Goal: Task Accomplishment & Management: Manage account settings

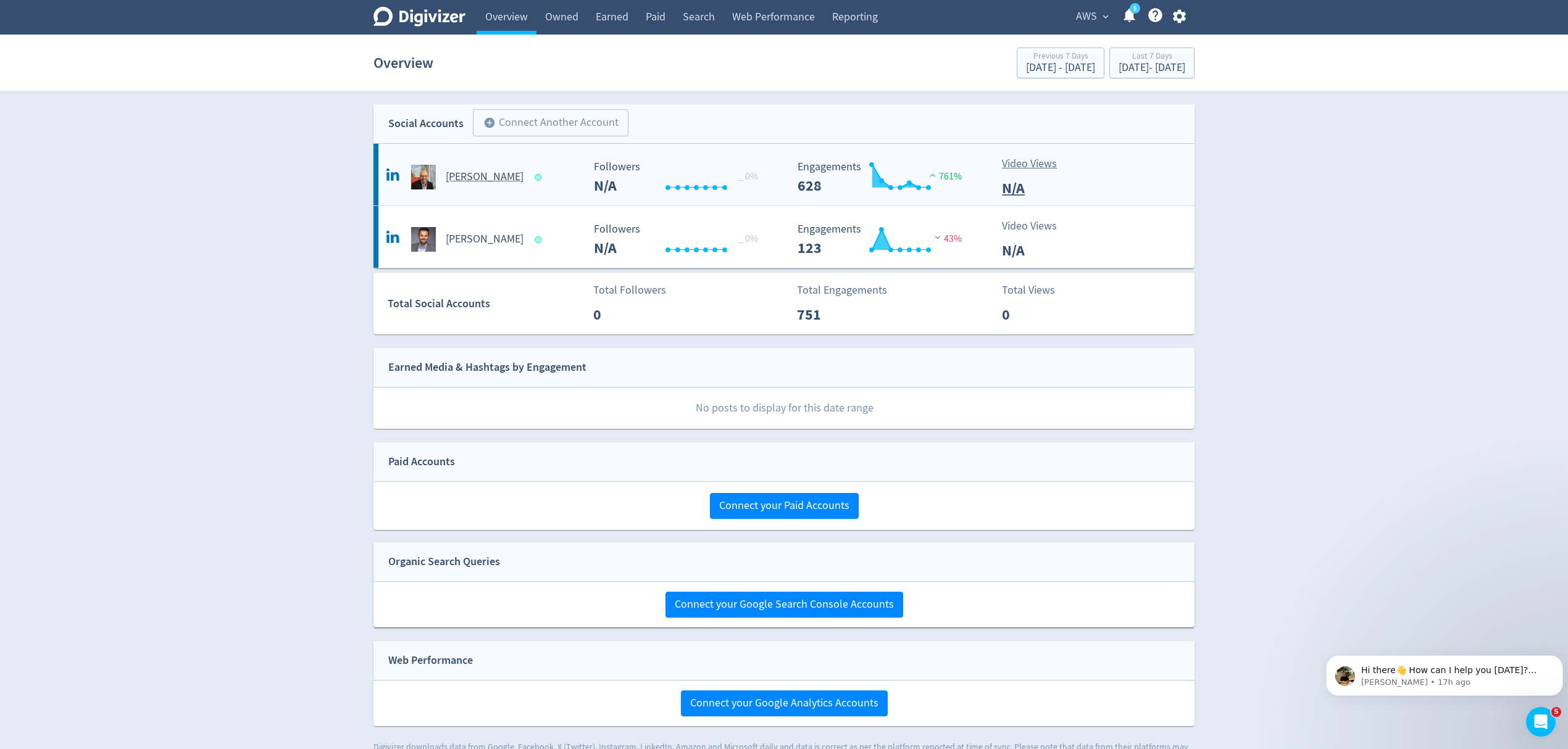
click at [531, 181] on span at bounding box center [540, 177] width 18 height 12
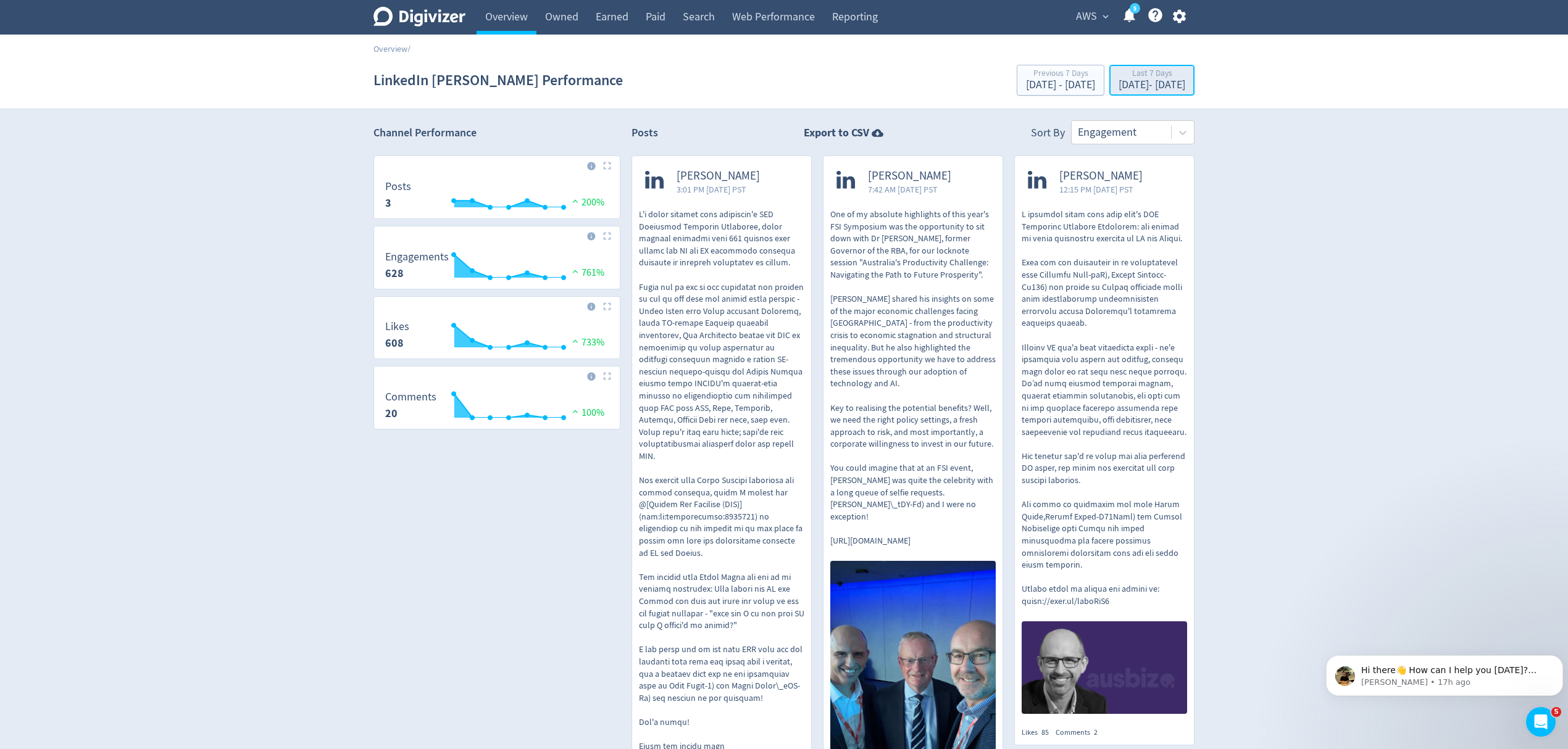
click at [1119, 70] on div "Last 7 Days" at bounding box center [1152, 75] width 67 height 10
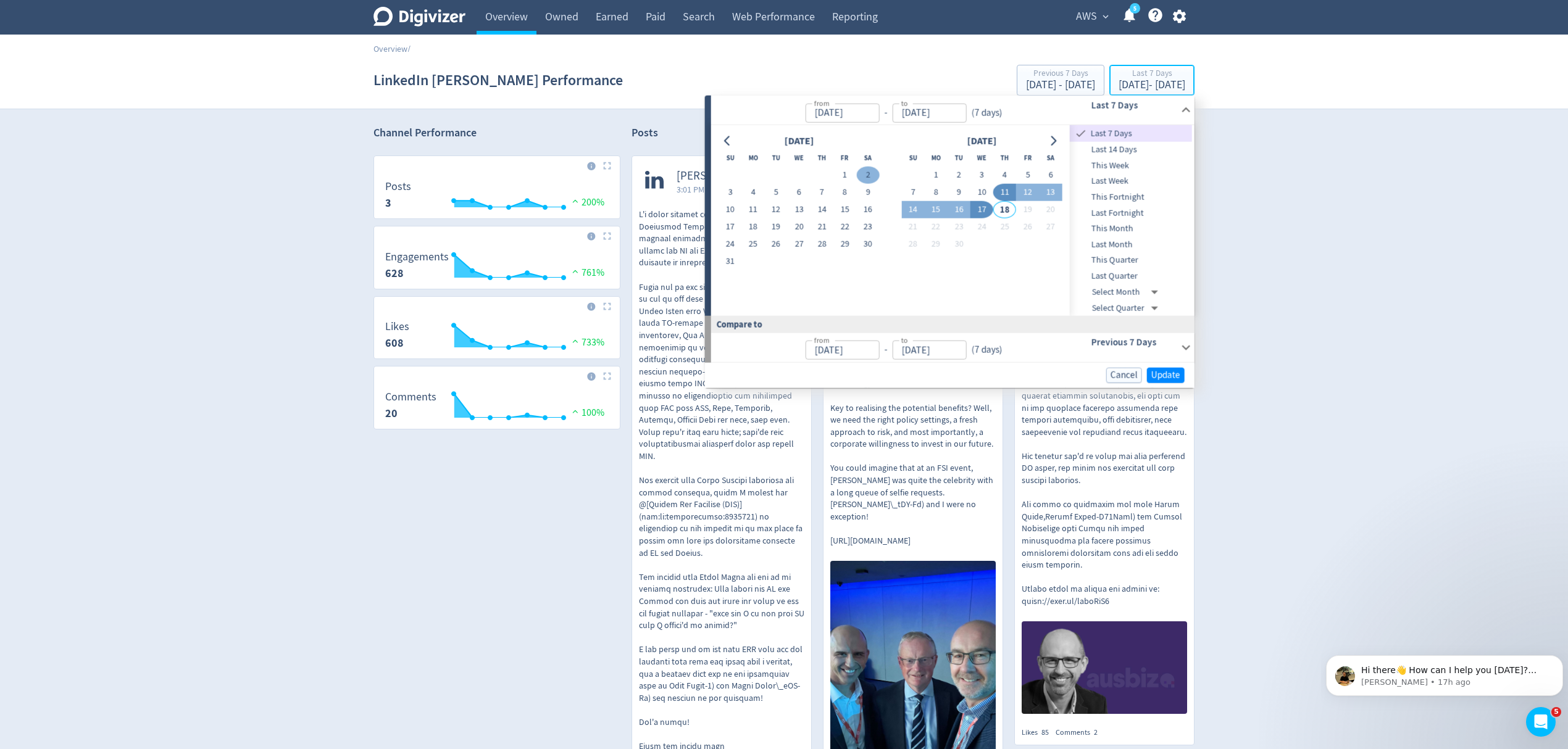
type input "[DATE]"
click at [843, 174] on button "1" at bounding box center [845, 175] width 23 height 17
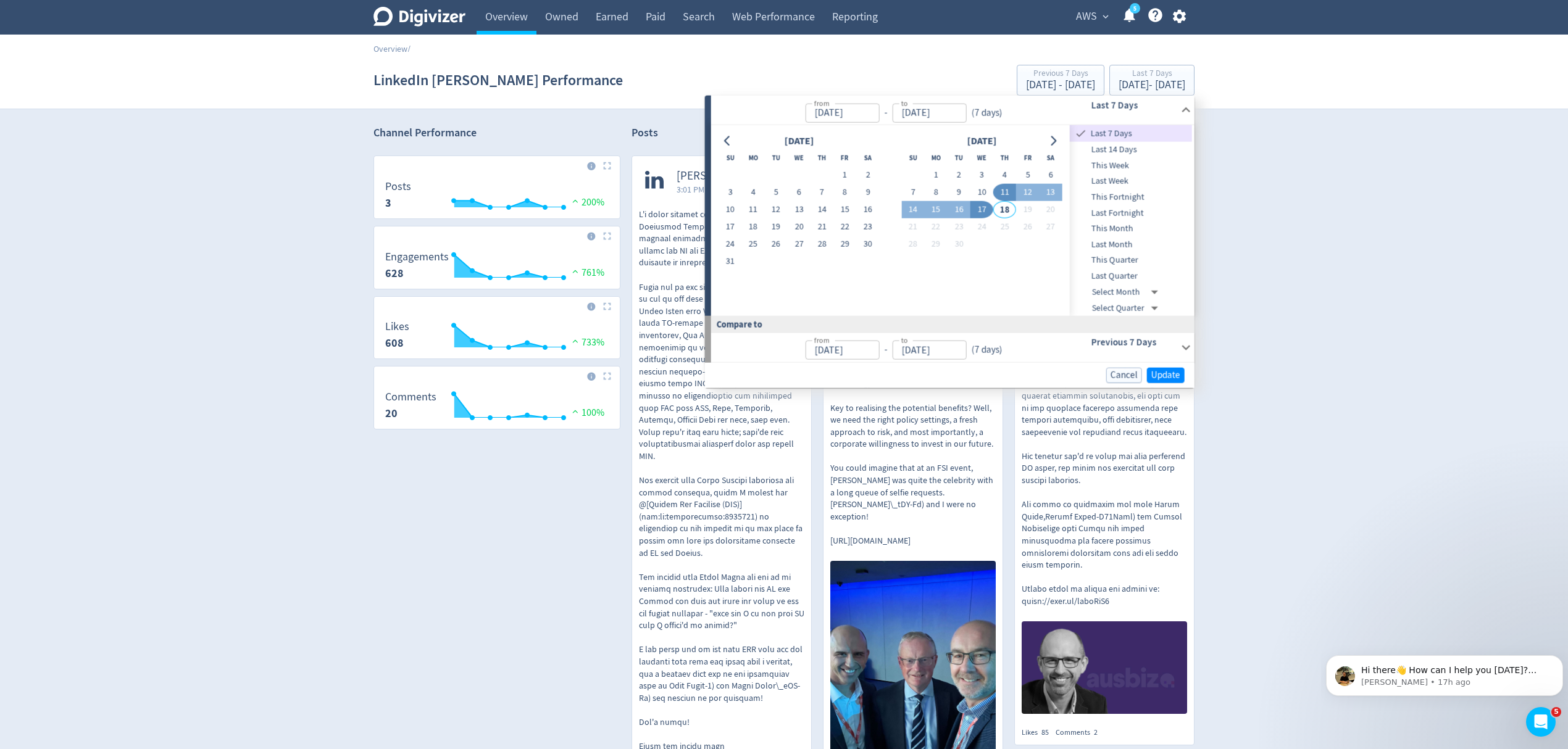
type input "[DATE]"
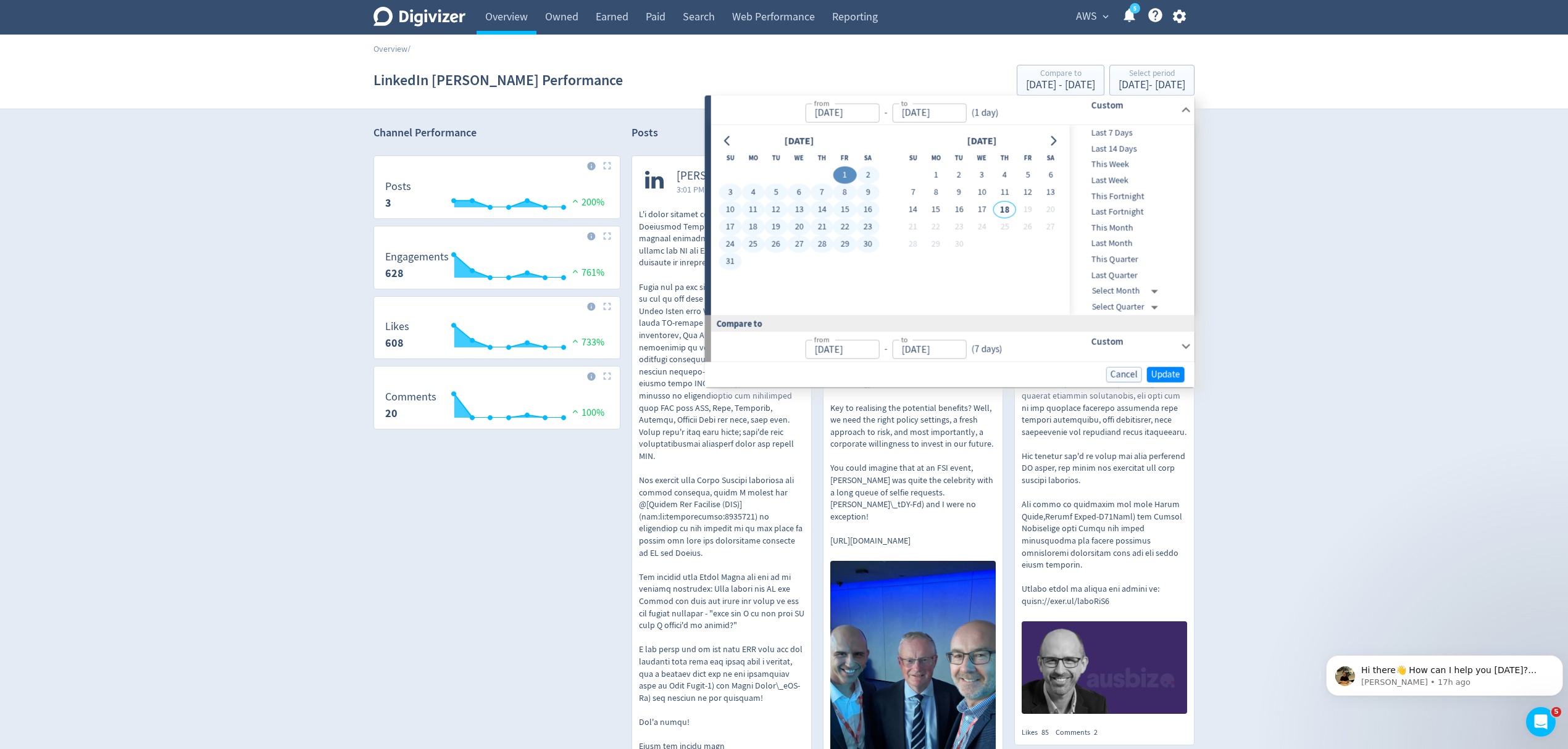
click at [729, 260] on button "31" at bounding box center [730, 262] width 23 height 17
type input "[DATE]"
click at [1173, 370] on span "Update" at bounding box center [1165, 374] width 29 height 10
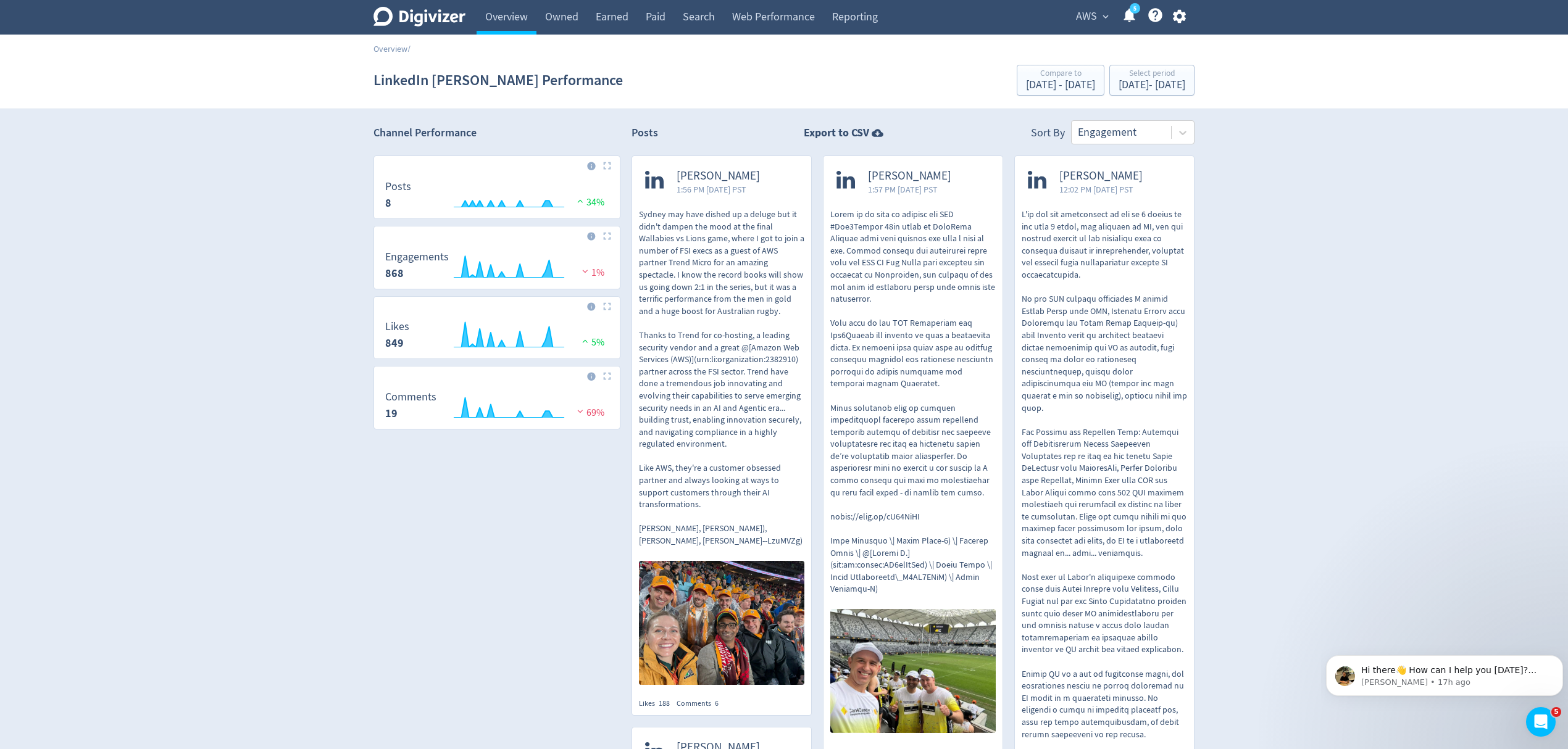
click at [1182, 16] on icon "button" at bounding box center [1178, 16] width 13 height 14
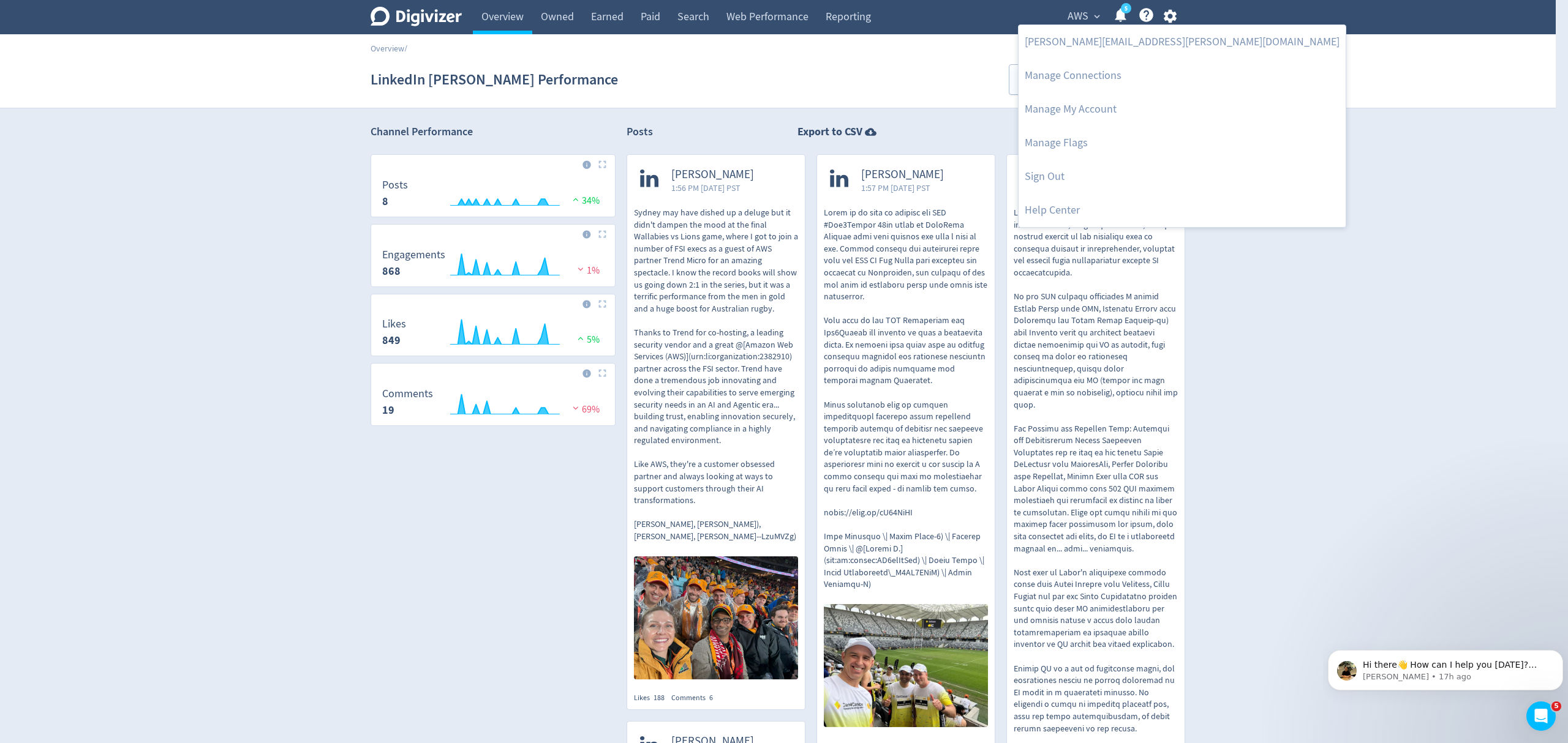
click at [1250, 104] on div at bounding box center [784, 371] width 1568 height 743
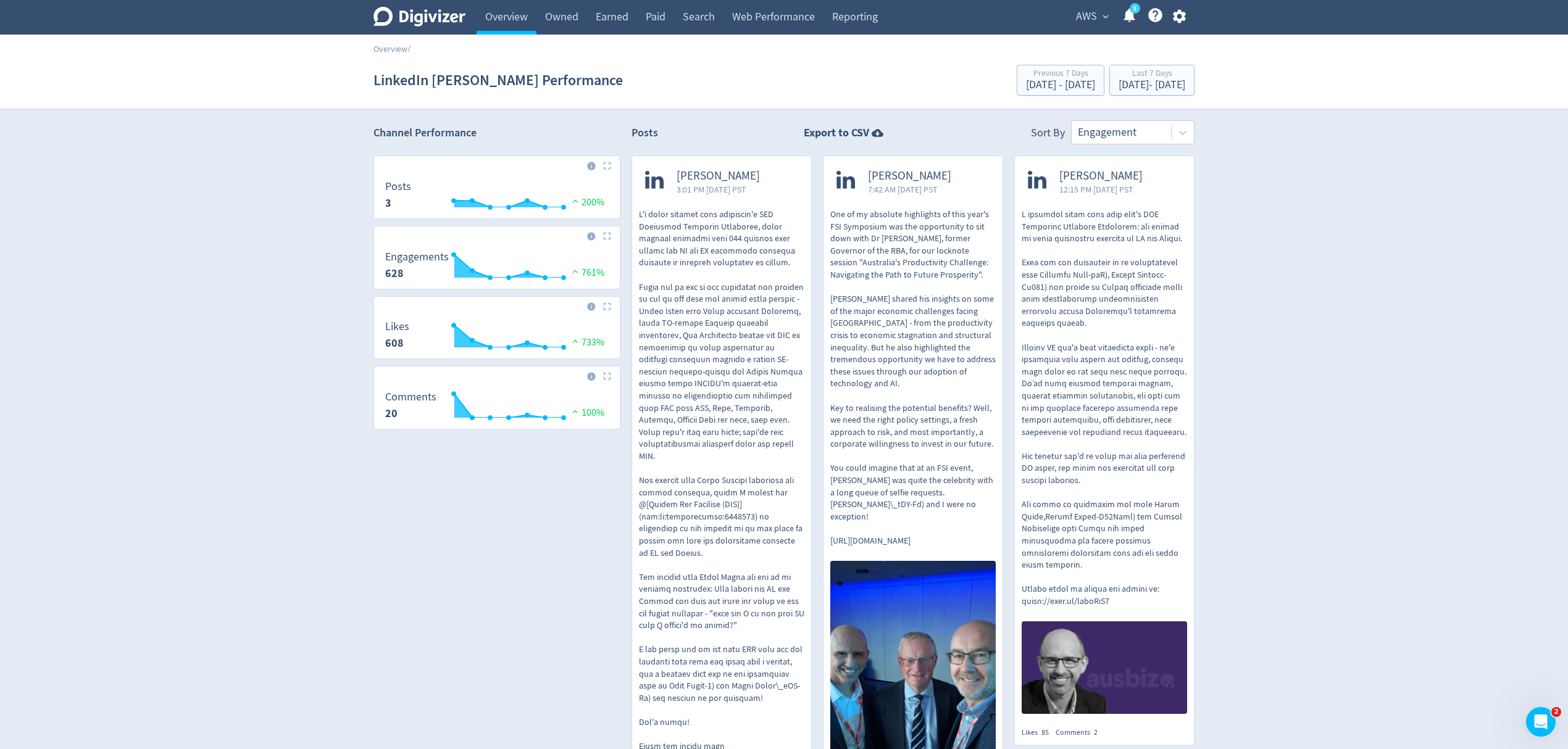
click at [1176, 24] on div "AWS expand_more 5 Help Center - Searchable support on using Digivizer" at bounding box center [1129, 17] width 132 height 35
click at [1181, 17] on icon "button" at bounding box center [1179, 16] width 16 height 16
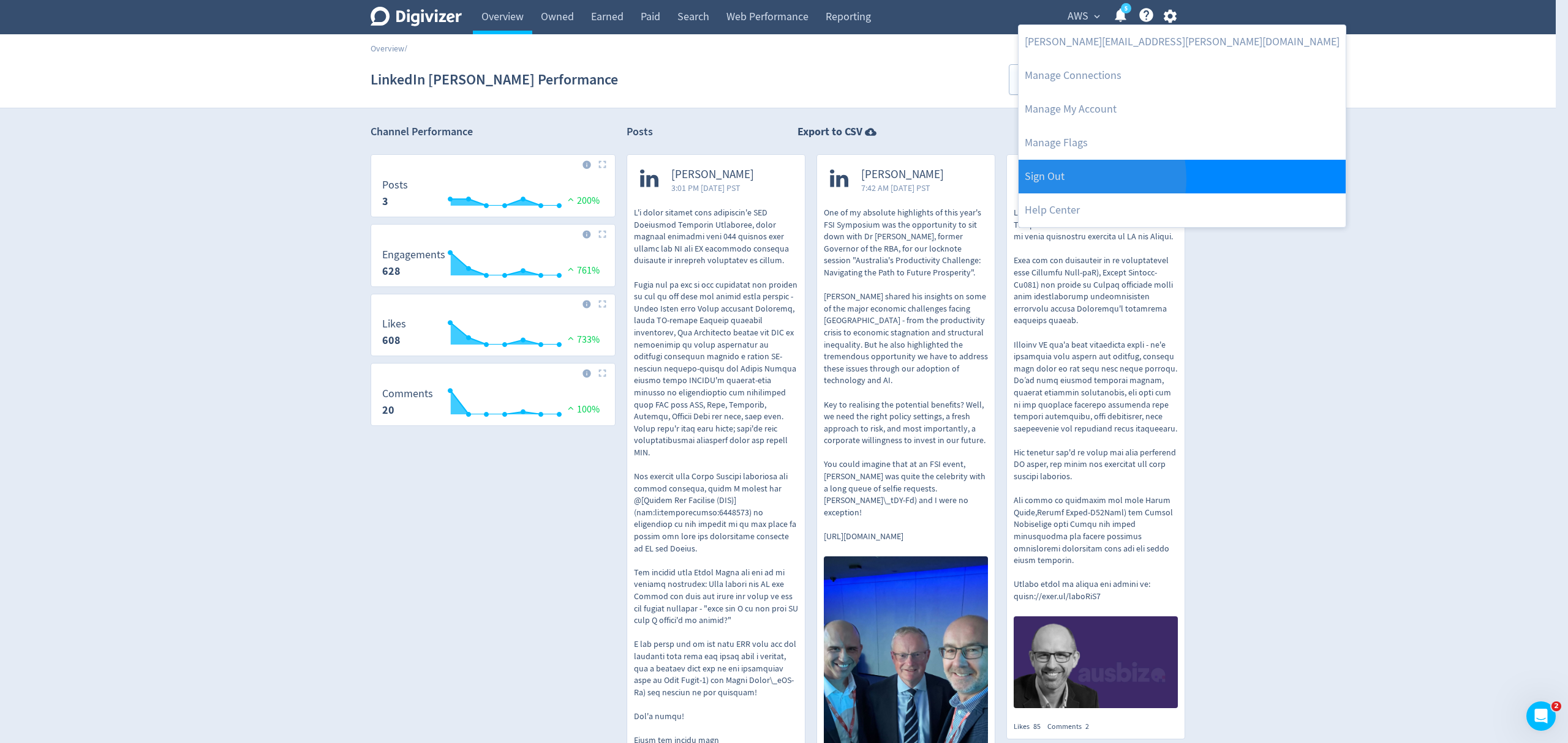
click at [1069, 179] on link "Sign Out" at bounding box center [1182, 176] width 327 height 34
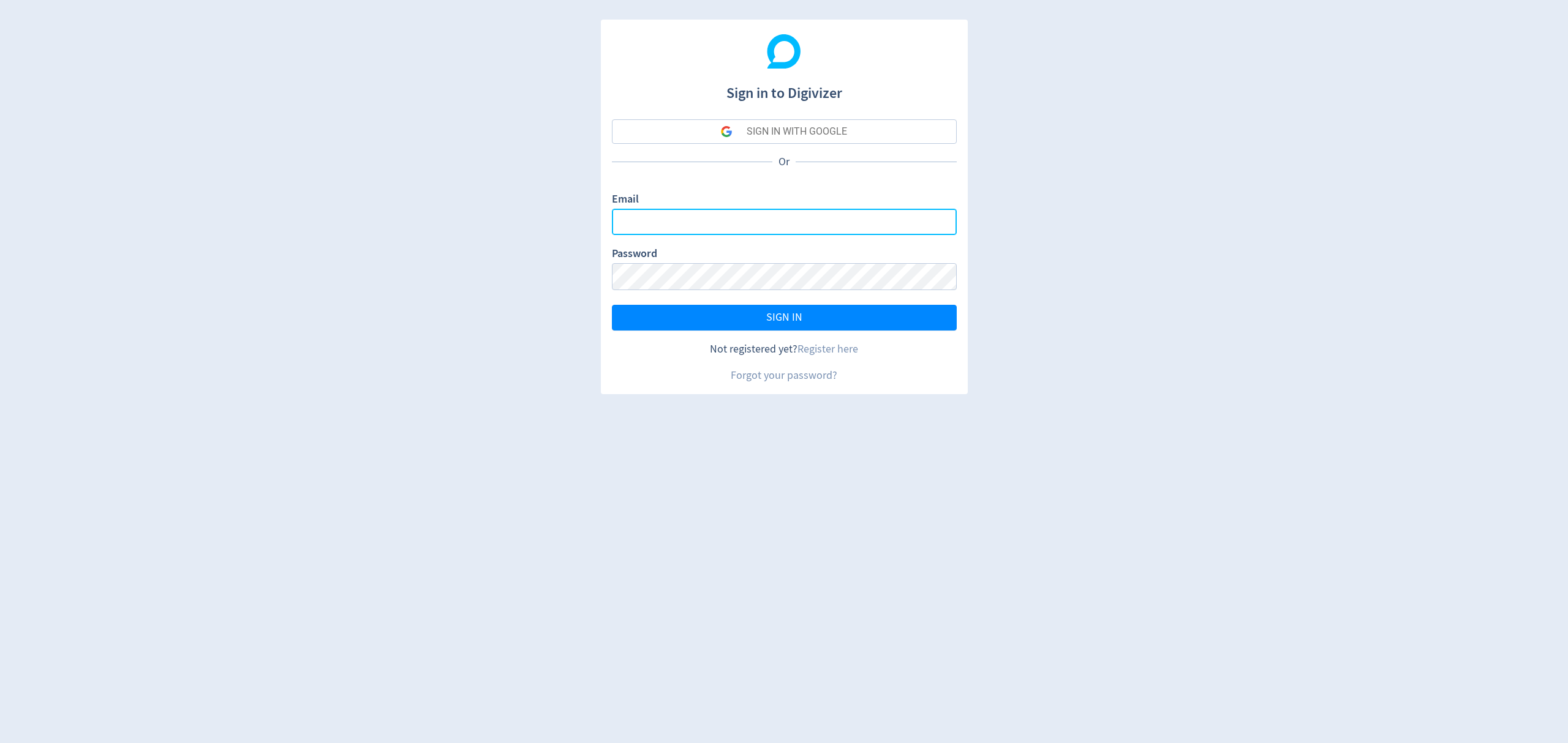
type input "malyn.diaz@digivizer.com"
click at [823, 315] on button "SIGN IN" at bounding box center [784, 318] width 344 height 26
